Goal: Task Accomplishment & Management: Complete application form

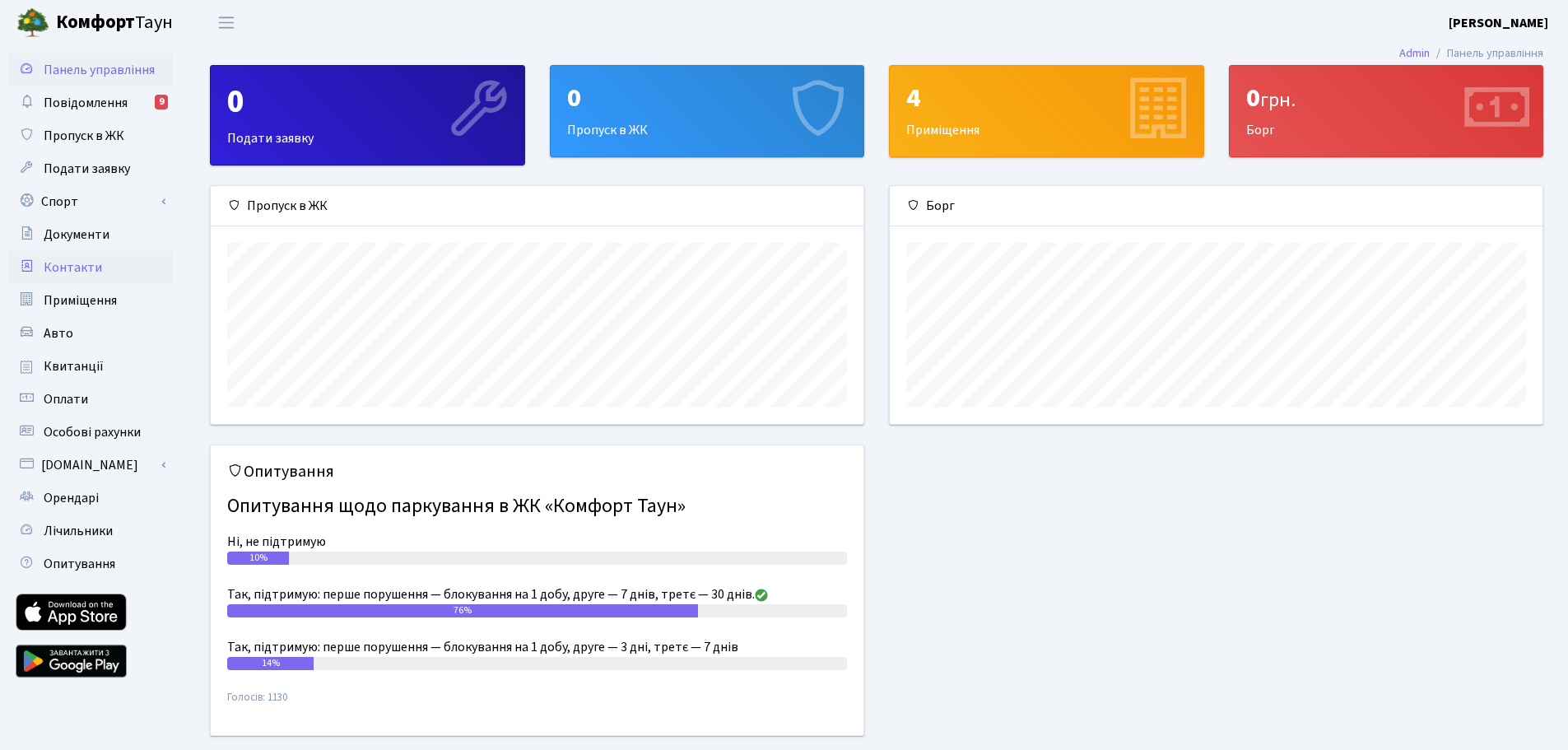
scroll to position [238, 652]
click at [70, 163] on span "Подати заявку" at bounding box center [87, 168] width 86 height 18
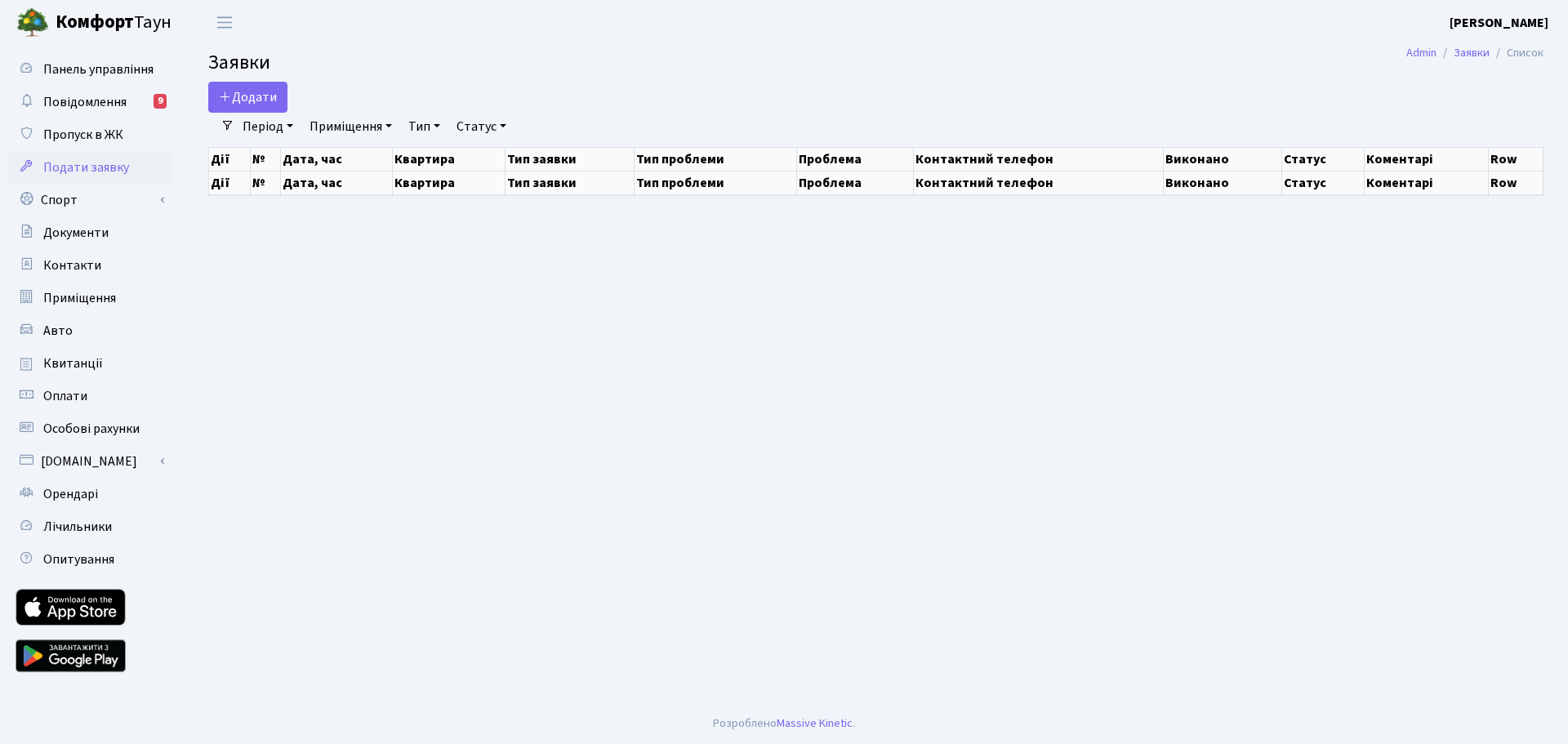
select select "25"
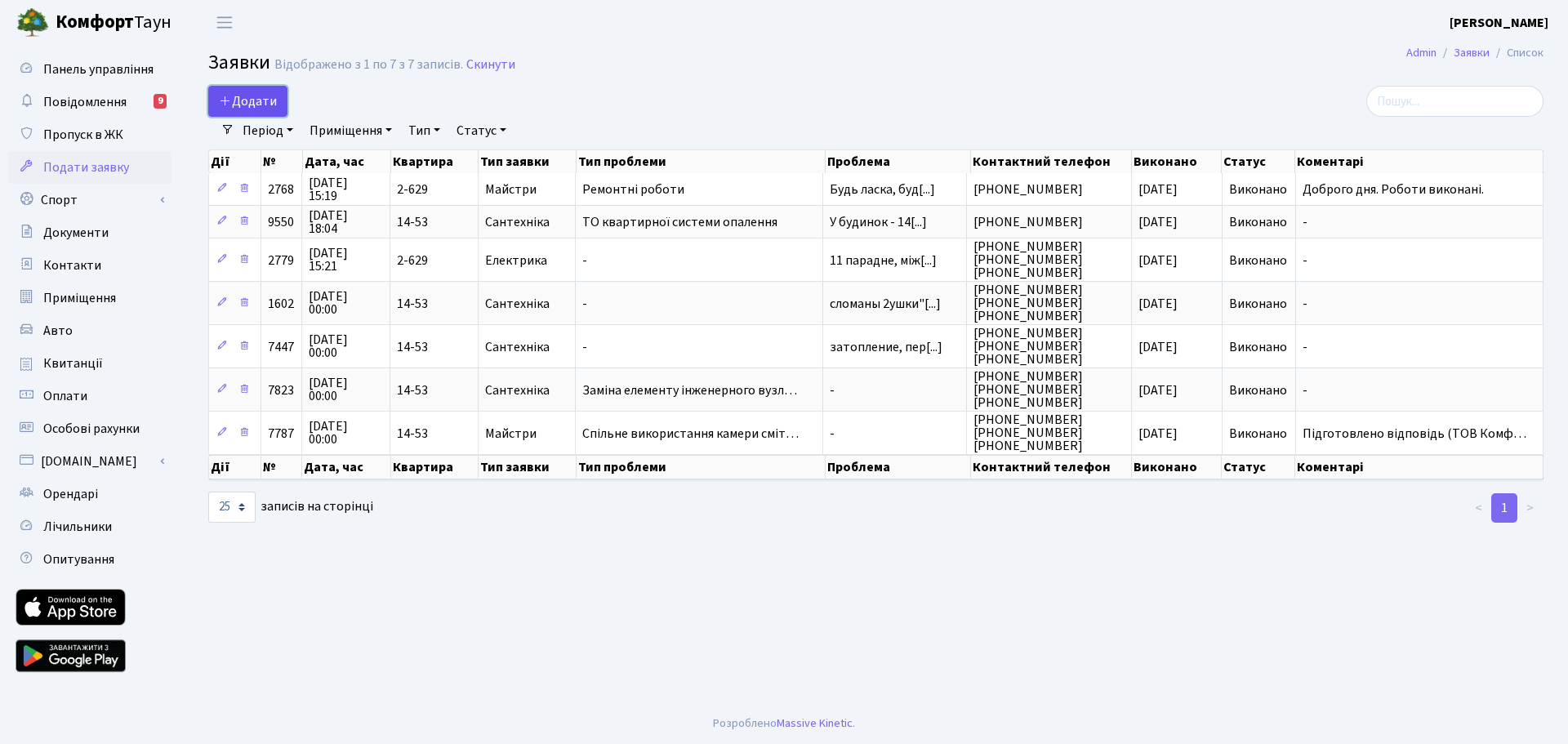
click at [254, 98] on span "Додати" at bounding box center [247, 100] width 58 height 18
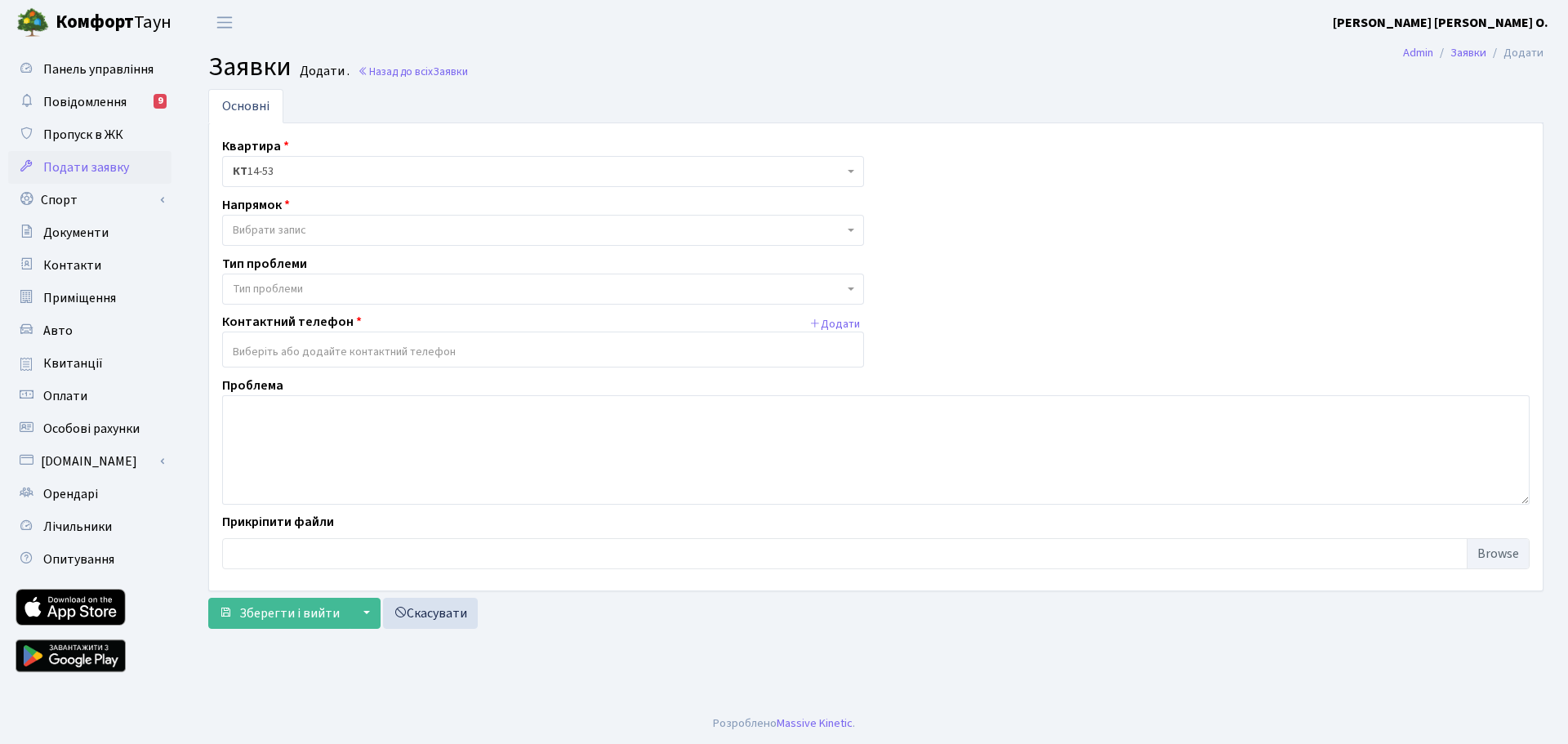
drag, startPoint x: 841, startPoint y: 172, endPoint x: 792, endPoint y: 184, distance: 50.4
click at [842, 172] on span "КТ 14-53" at bounding box center [542, 172] width 641 height 31
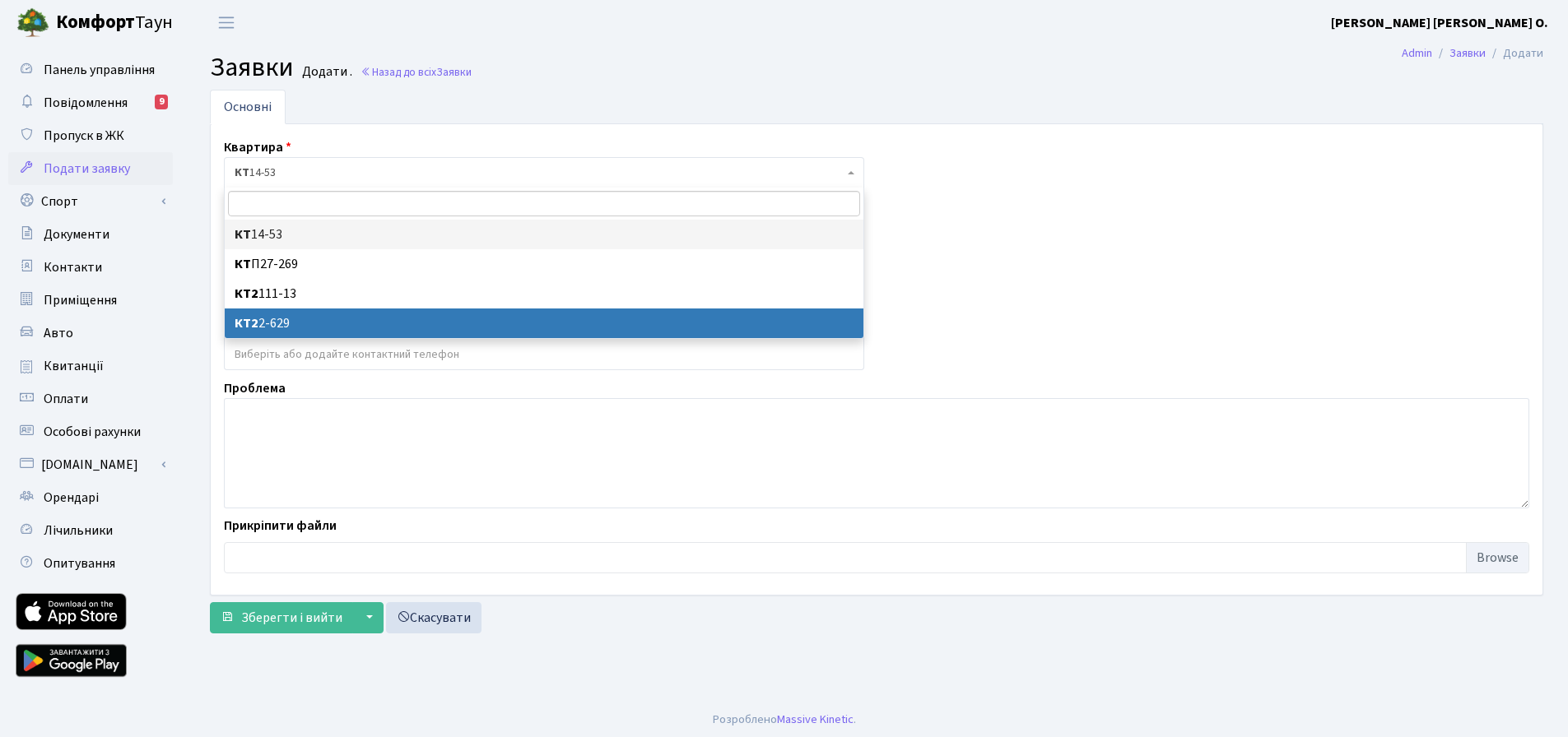
select select "15687"
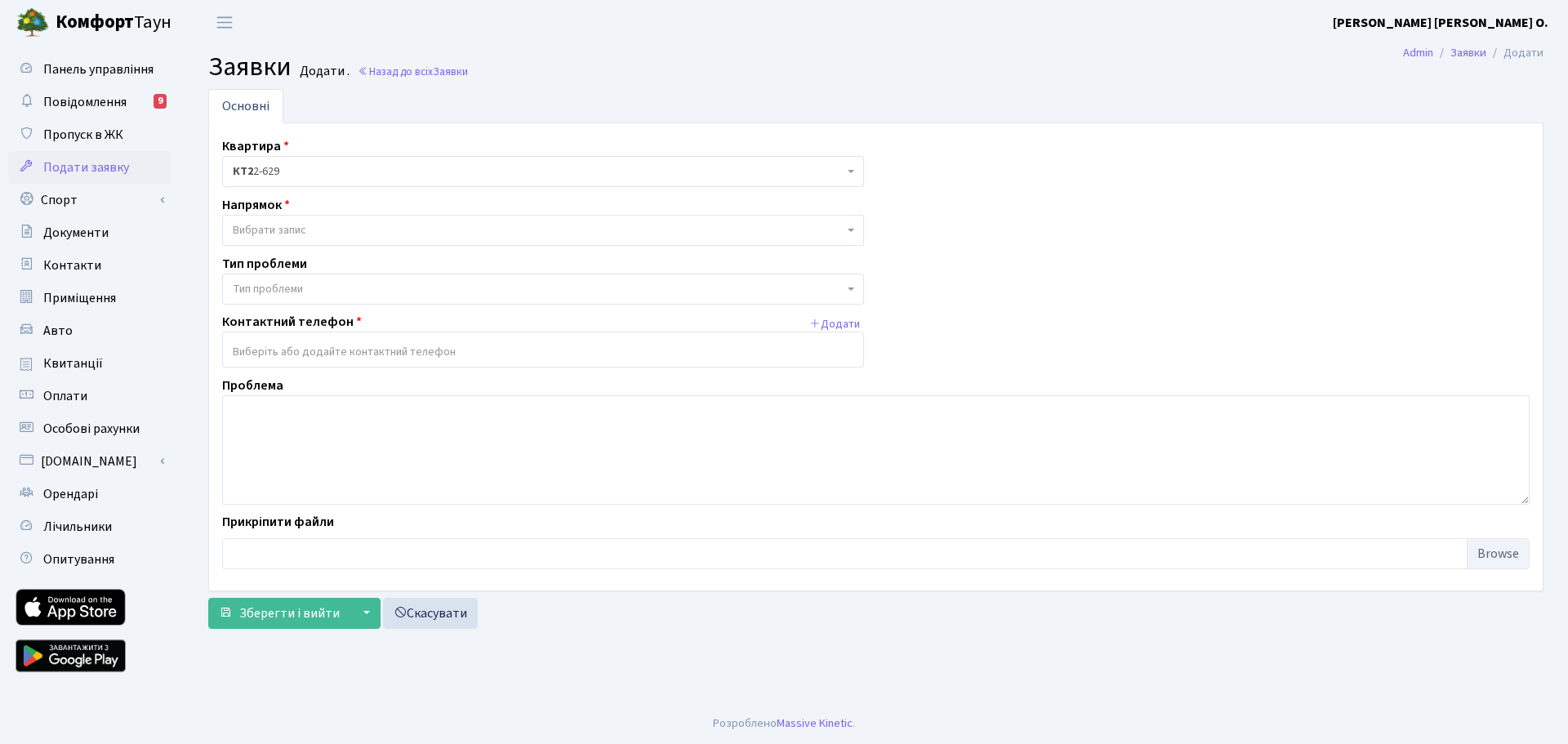
click at [763, 236] on span "Вибрати запис" at bounding box center [538, 229] width 611 height 16
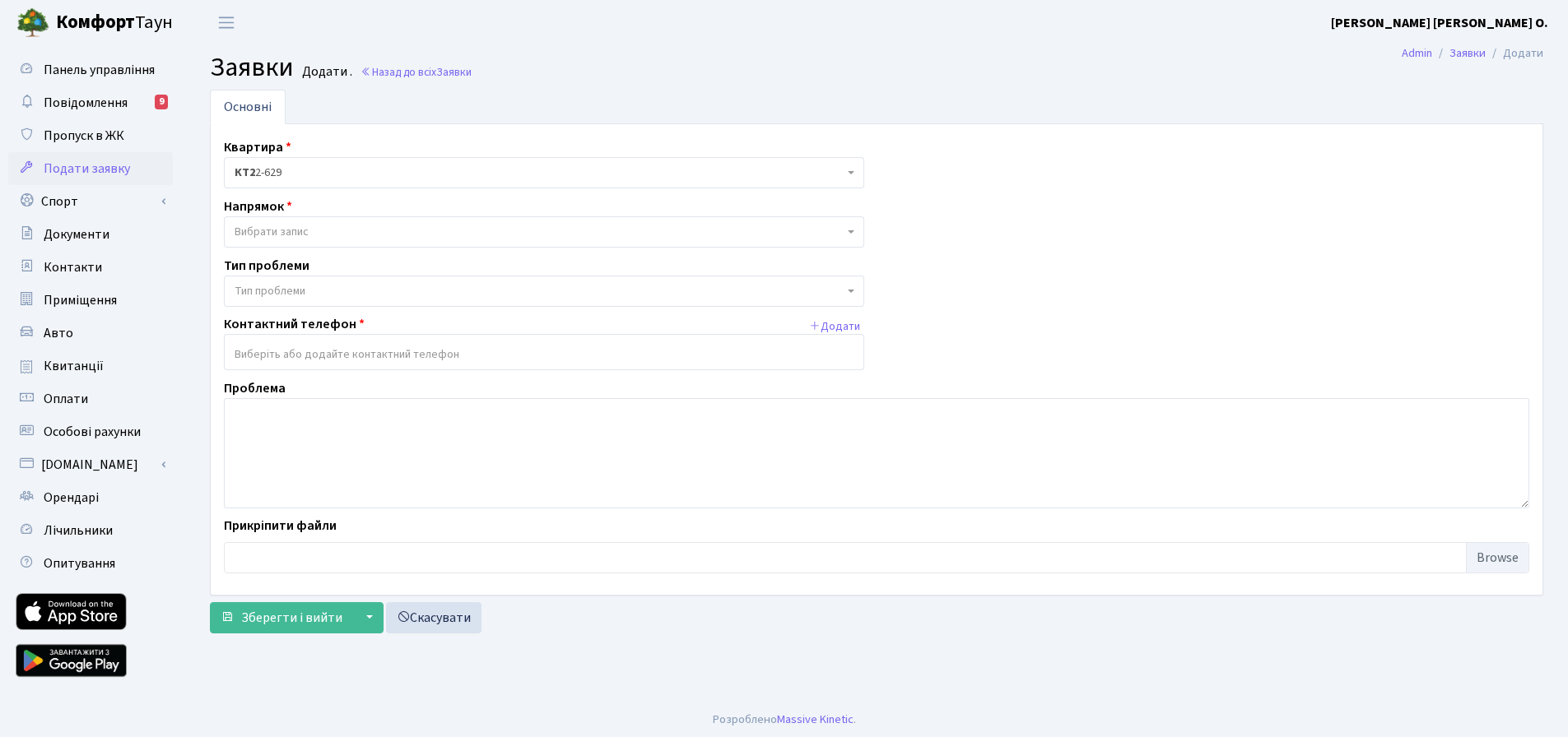
click at [606, 66] on h2 "Заявки Додати . Назад до всіх Заявки" at bounding box center [877, 67] width 1333 height 32
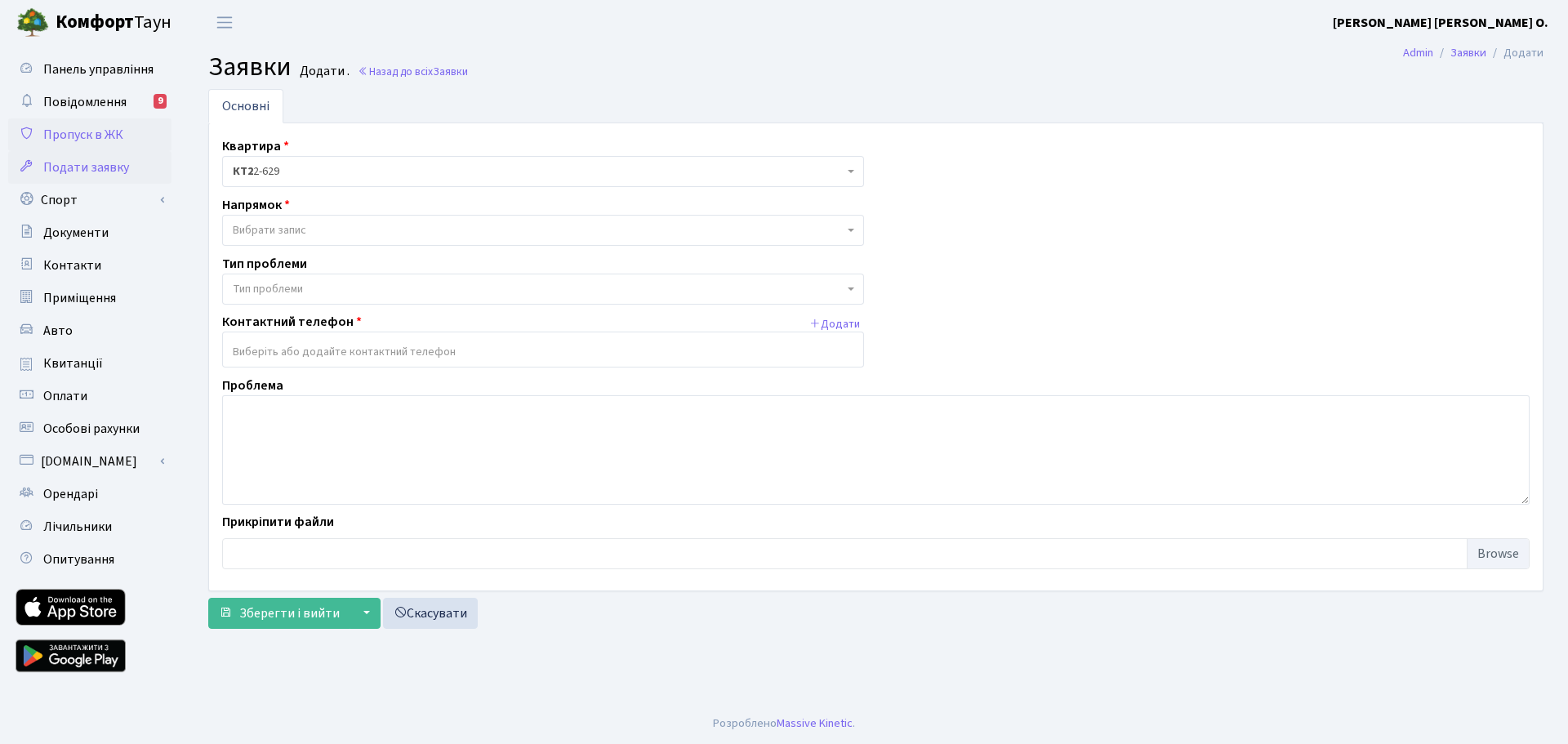
click at [83, 131] on span "Пропуск в ЖК" at bounding box center [83, 135] width 80 height 18
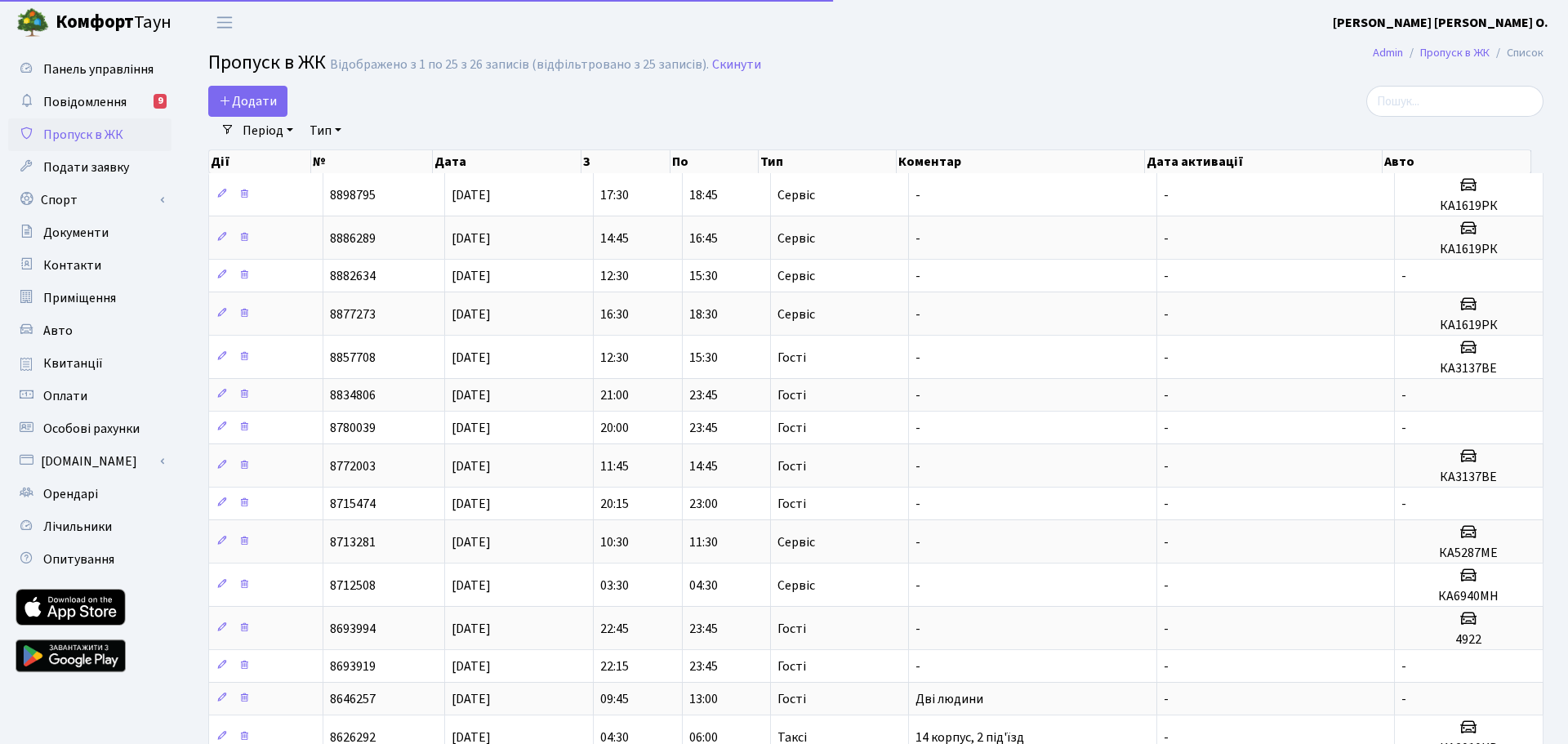
select select "25"
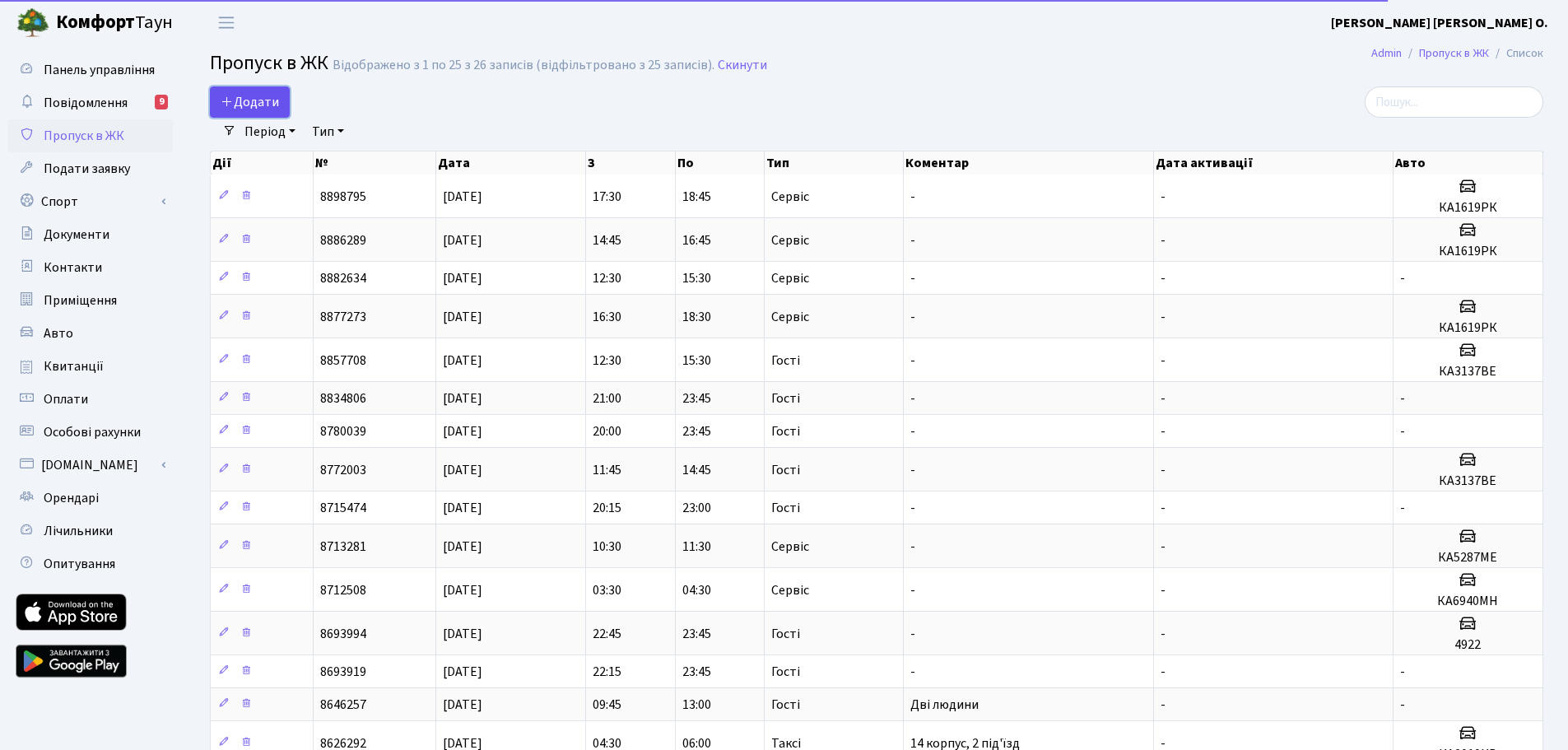
click at [244, 110] on span "Додати" at bounding box center [249, 101] width 58 height 18
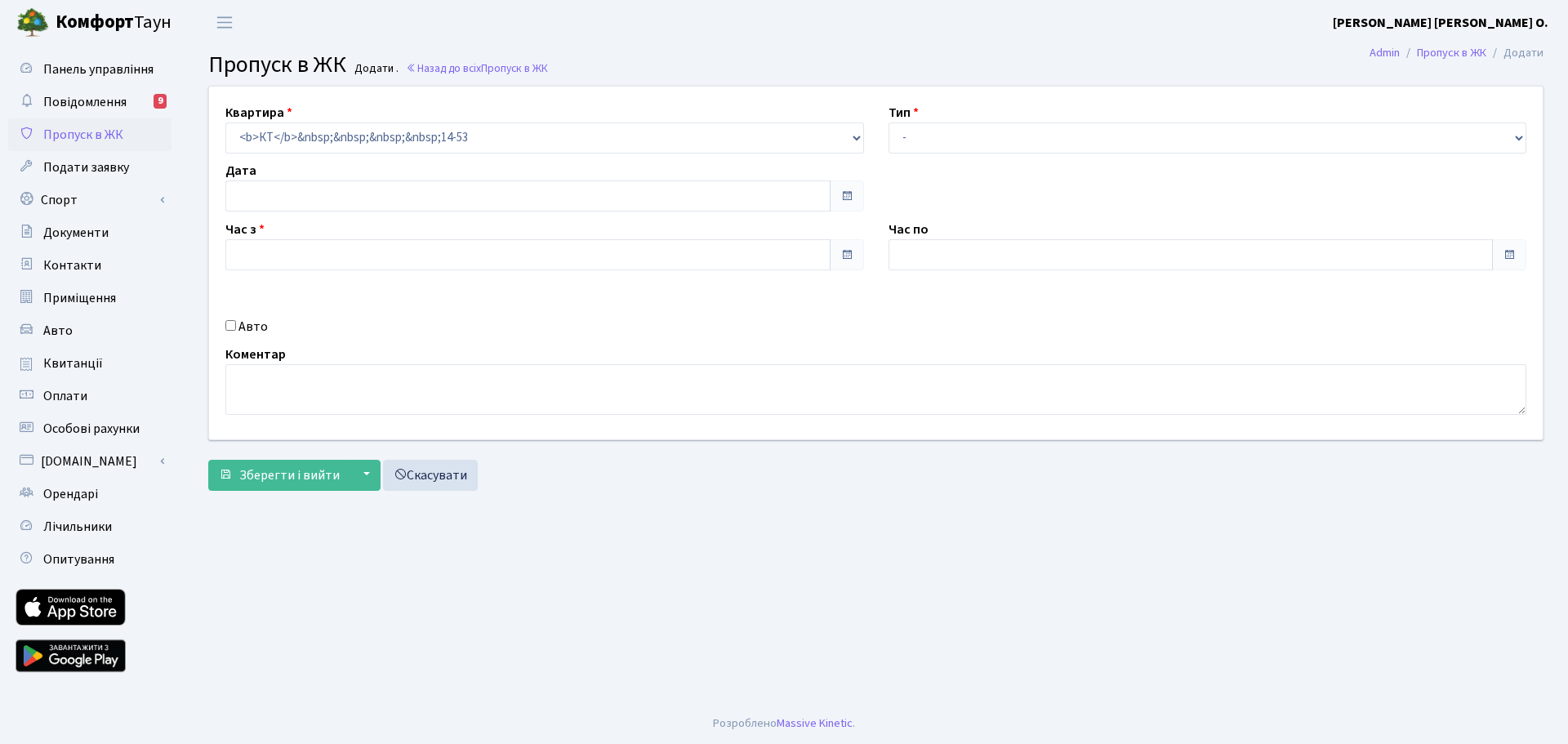
type input "[DATE]"
type input "13:00"
type input "14:00"
drag, startPoint x: 716, startPoint y: 139, endPoint x: 679, endPoint y: 138, distance: 37.0
click at [717, 139] on span "КТ 14-53" at bounding box center [539, 137] width 607 height 16
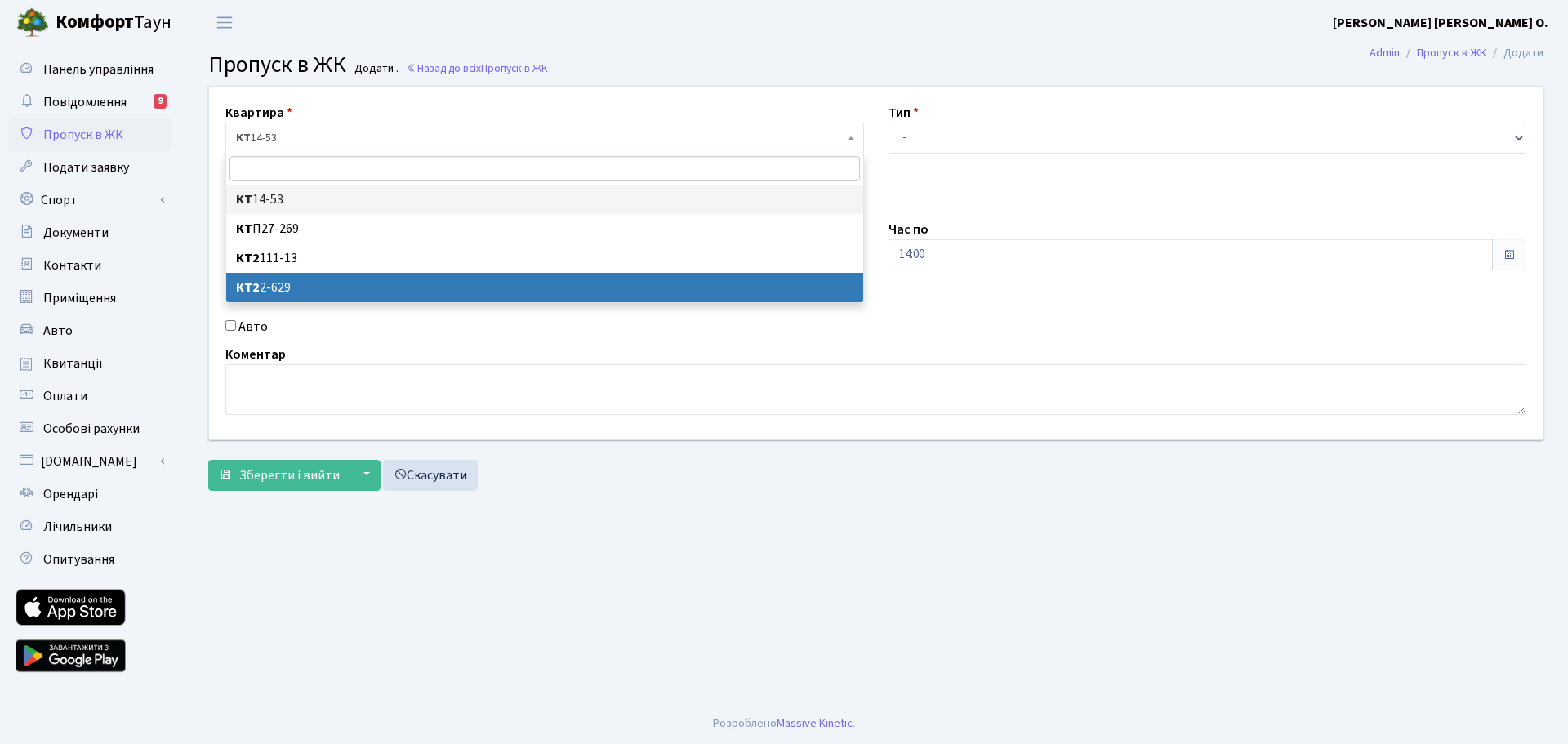
select select "15687"
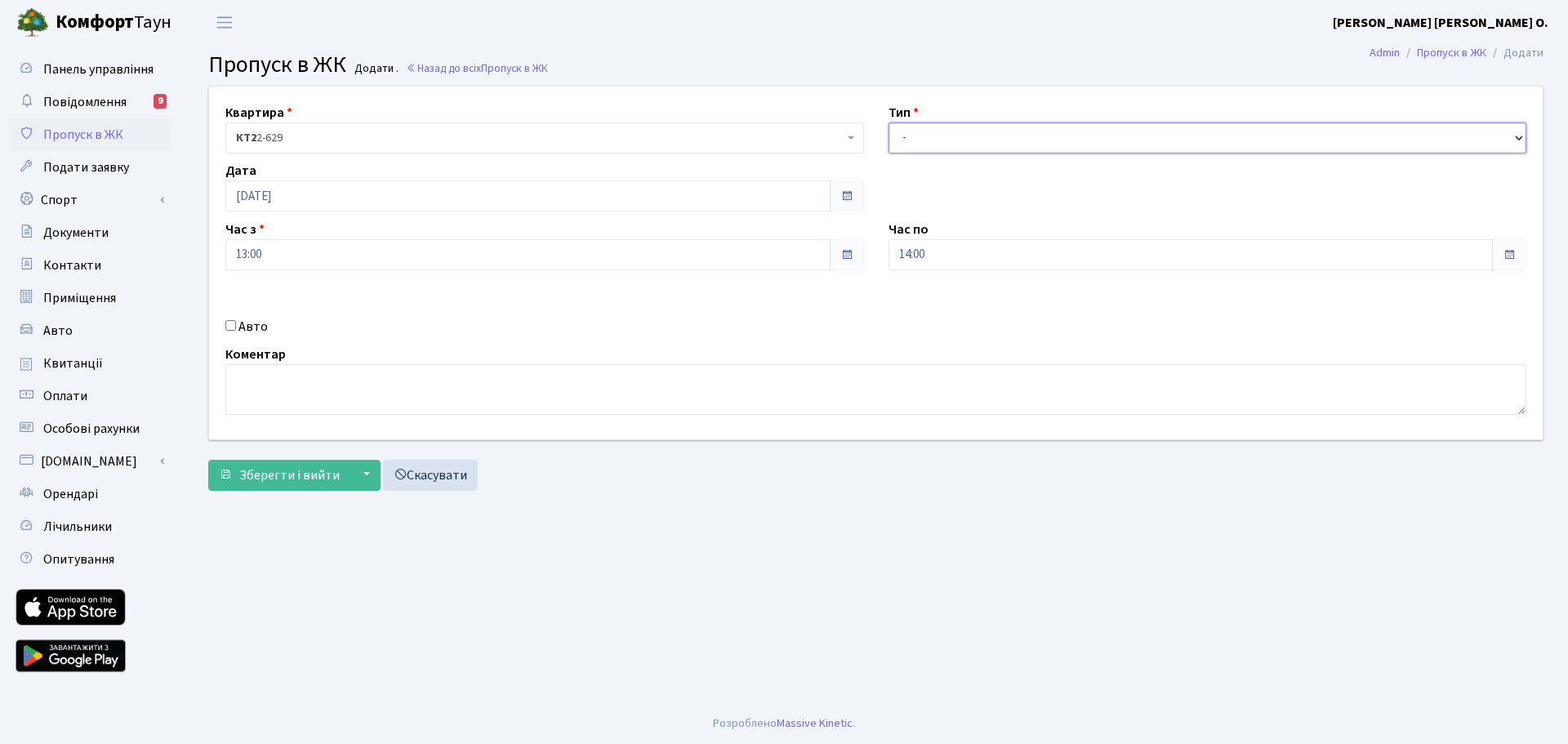
drag, startPoint x: 1244, startPoint y: 137, endPoint x: 1206, endPoint y: 153, distance: 41.2
click at [1244, 137] on select "- Доставка Таксі Гості Сервіс" at bounding box center [1208, 137] width 639 height 31
select select "18"
click at [889, 122] on select "- Доставка Таксі Гості Сервіс" at bounding box center [1208, 137] width 639 height 31
click at [951, 264] on input "14:00" at bounding box center [1191, 255] width 605 height 31
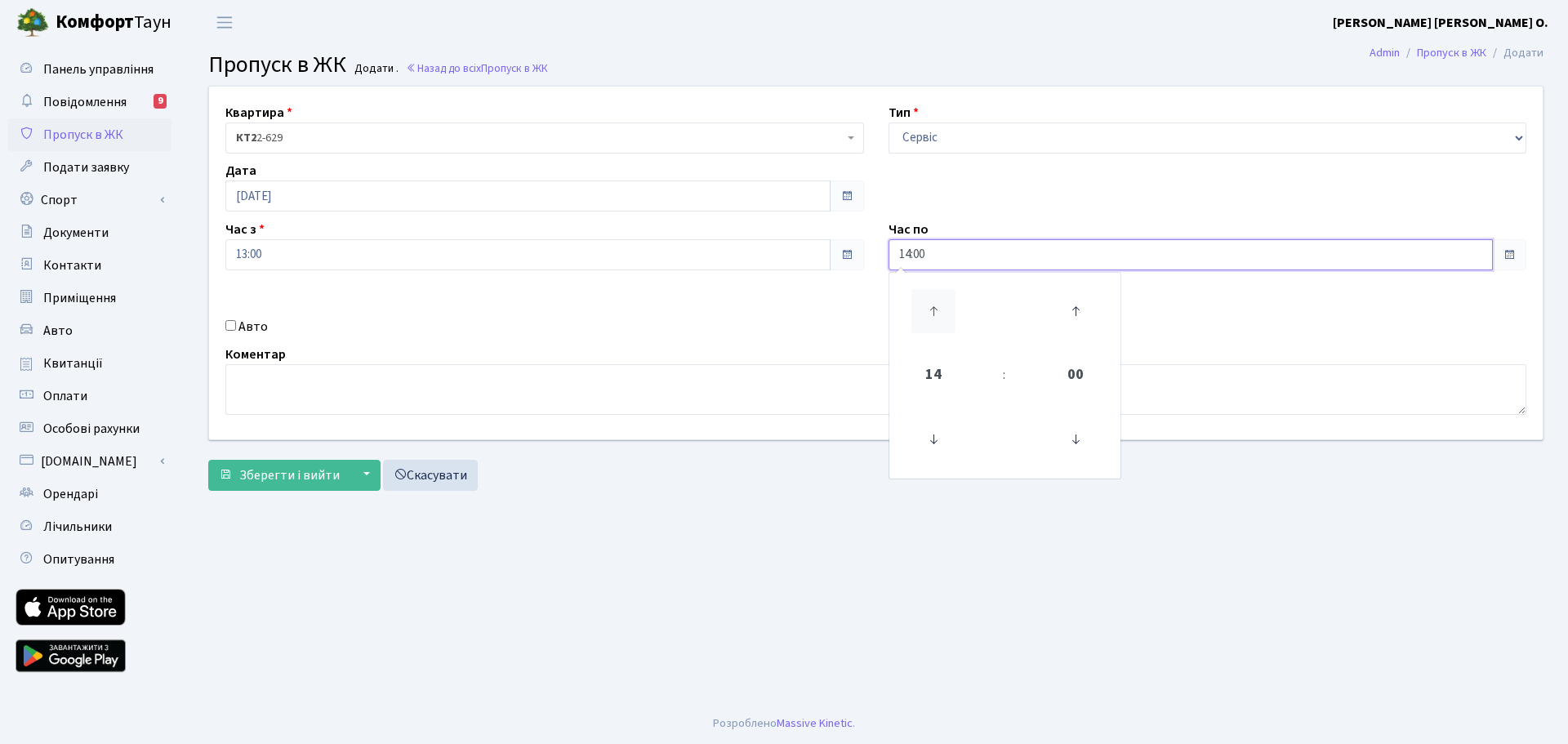
click at [935, 304] on icon at bounding box center [933, 311] width 45 height 45
type input "16:00"
click at [937, 372] on span "16" at bounding box center [933, 374] width 45 height 45
click at [408, 317] on div "Авто" at bounding box center [545, 326] width 663 height 20
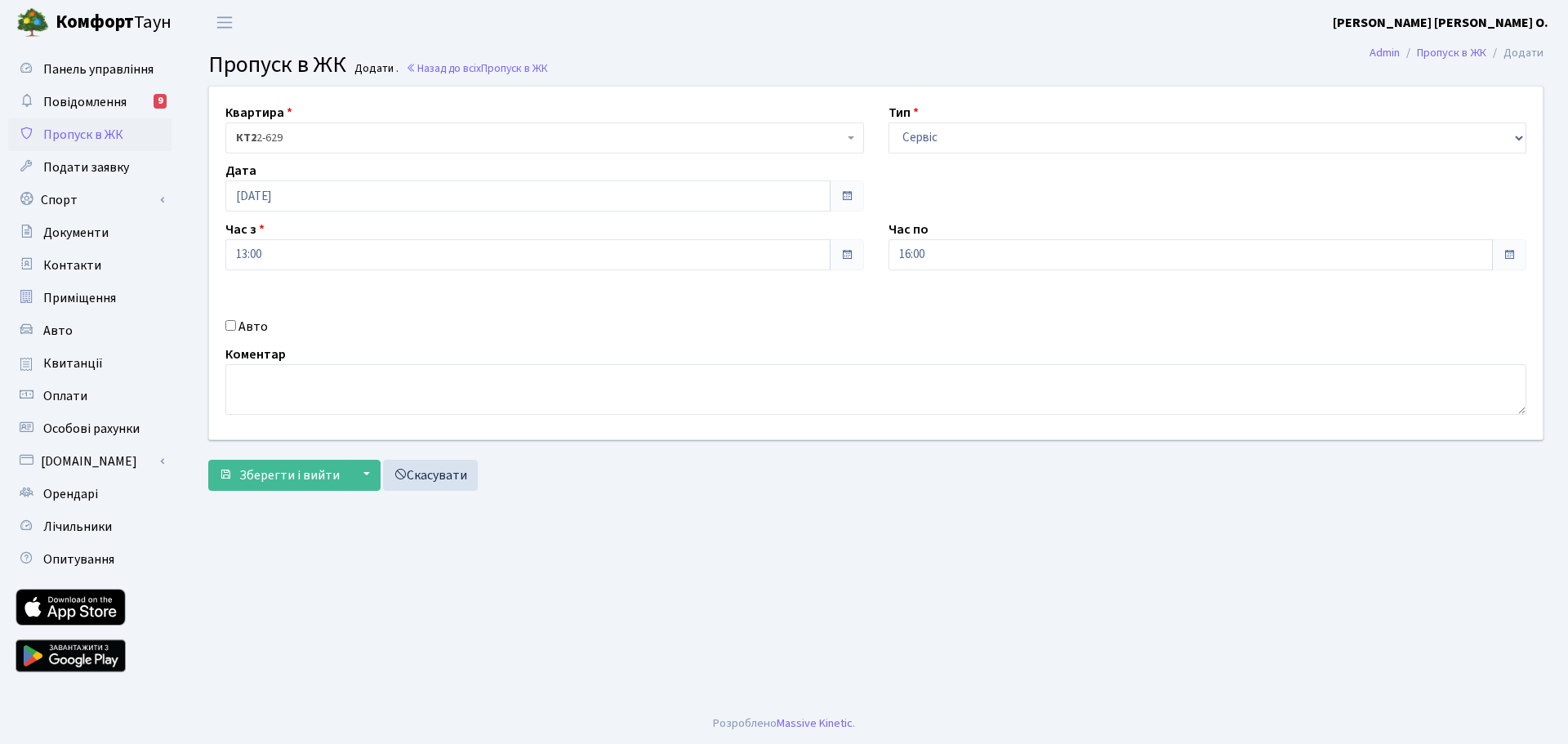
click at [234, 327] on input "Авто" at bounding box center [230, 325] width 10 height 10
checkbox input "true"
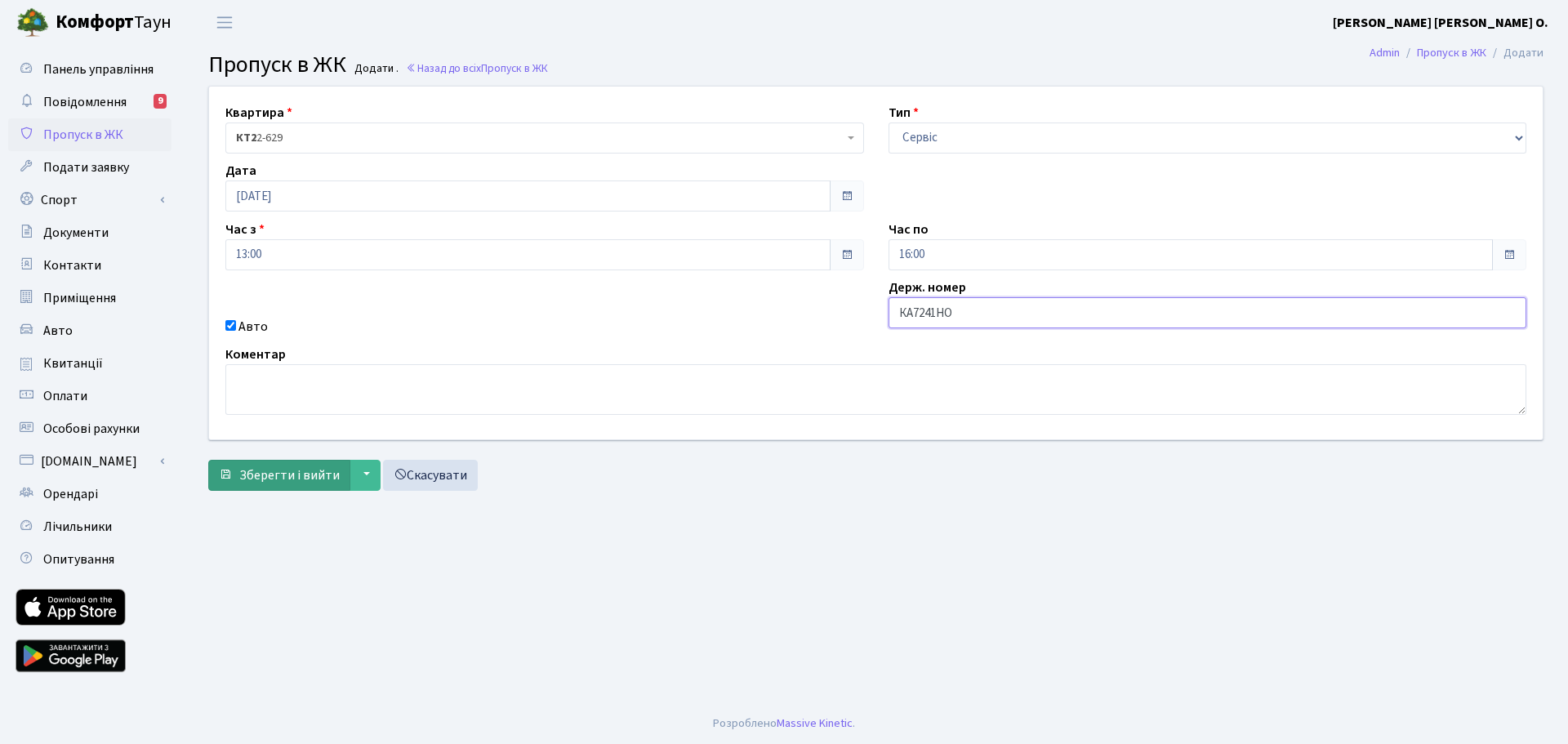
type input "КА7241НО"
click at [294, 476] on span "Зберегти і вийти" at bounding box center [290, 475] width 100 height 18
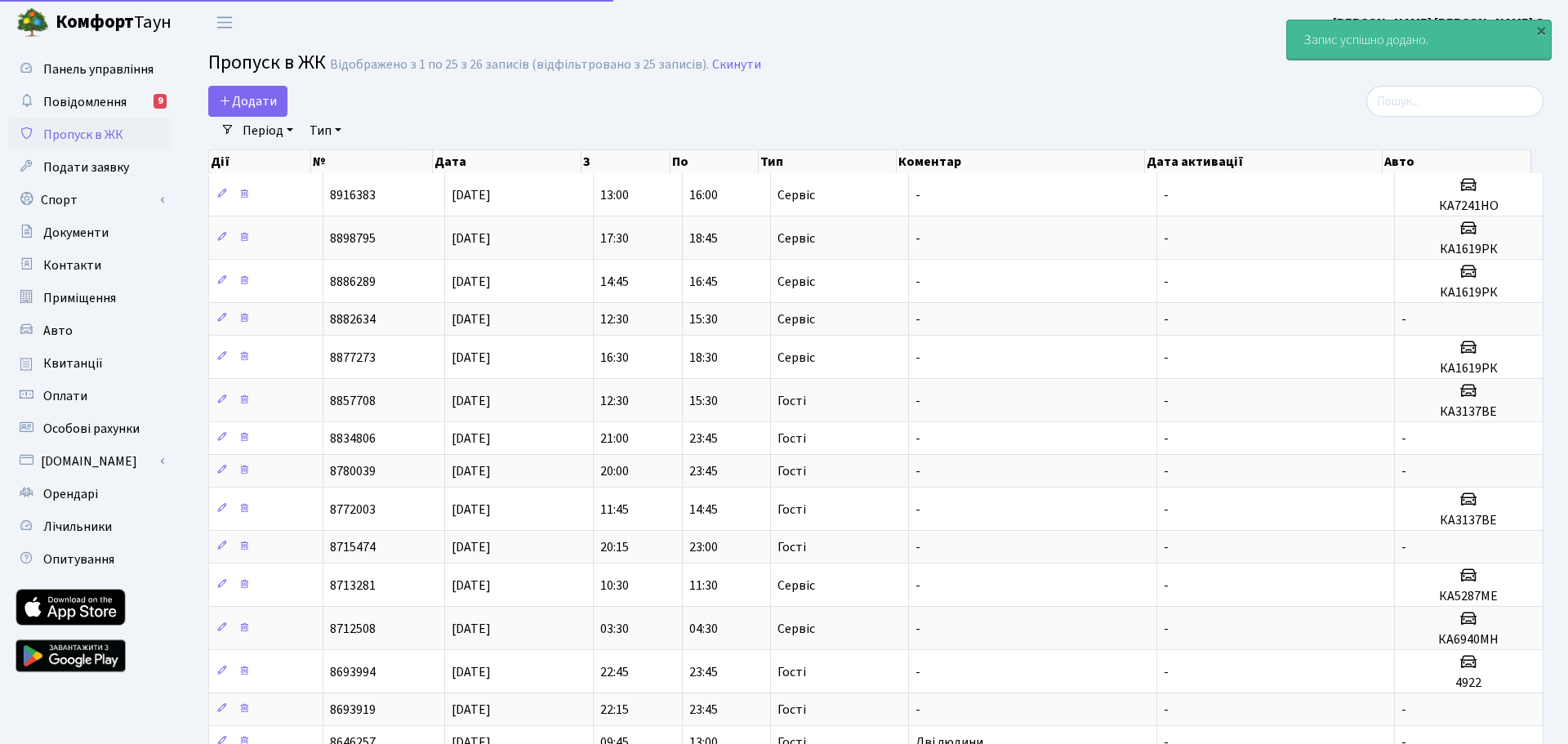
select select "25"
